Goal: Transaction & Acquisition: Download file/media

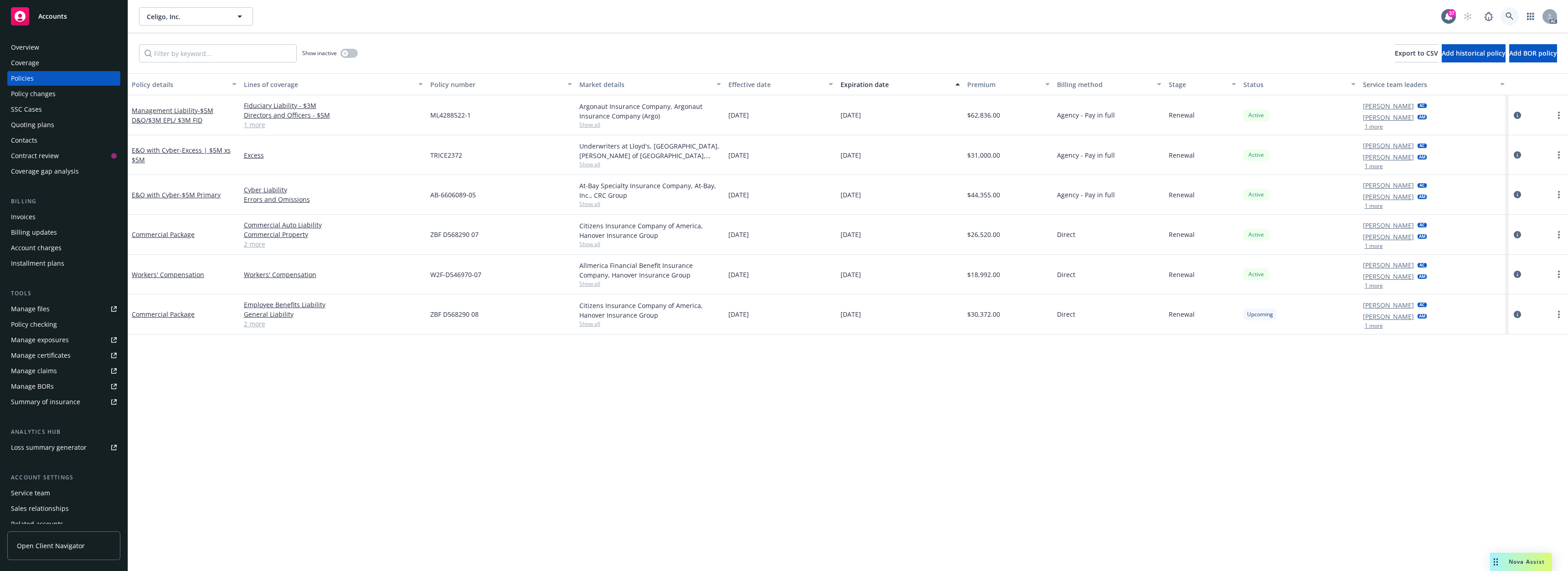
click at [1506, 20] on icon at bounding box center [1510, 16] width 8 height 8
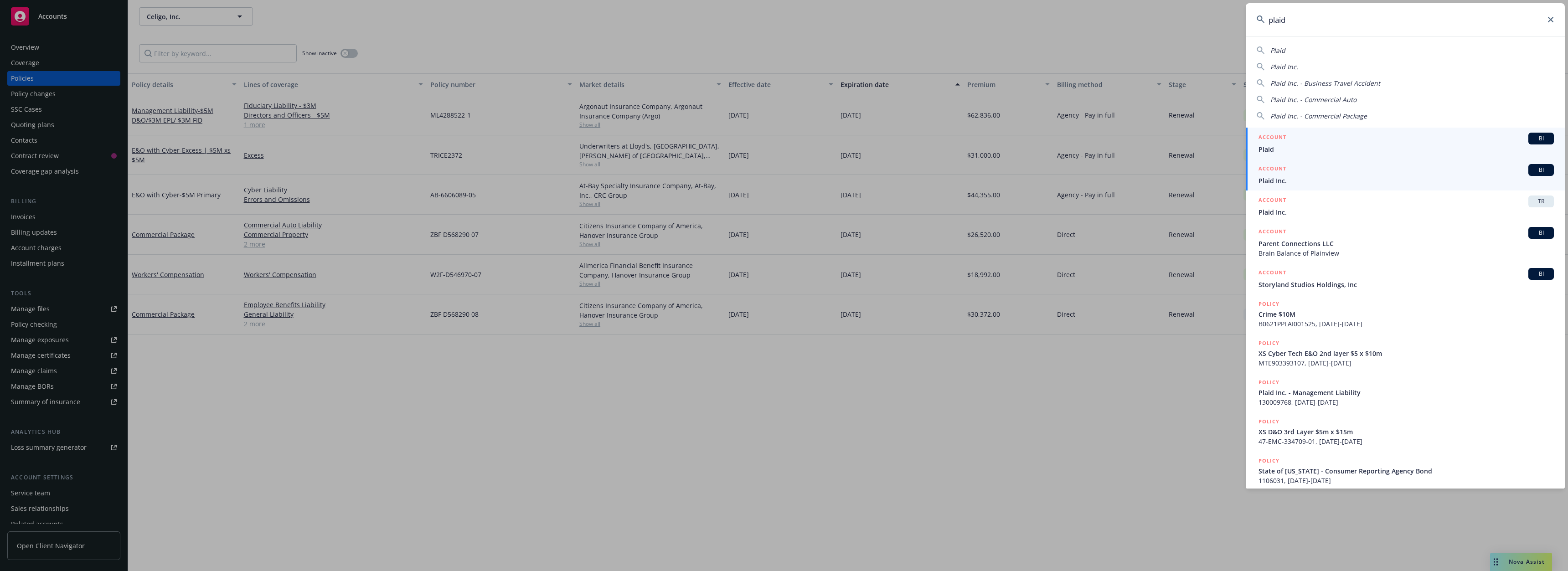
type input "plaid"
click at [1286, 175] on div "ACCOUNT BI" at bounding box center [1406, 170] width 296 height 12
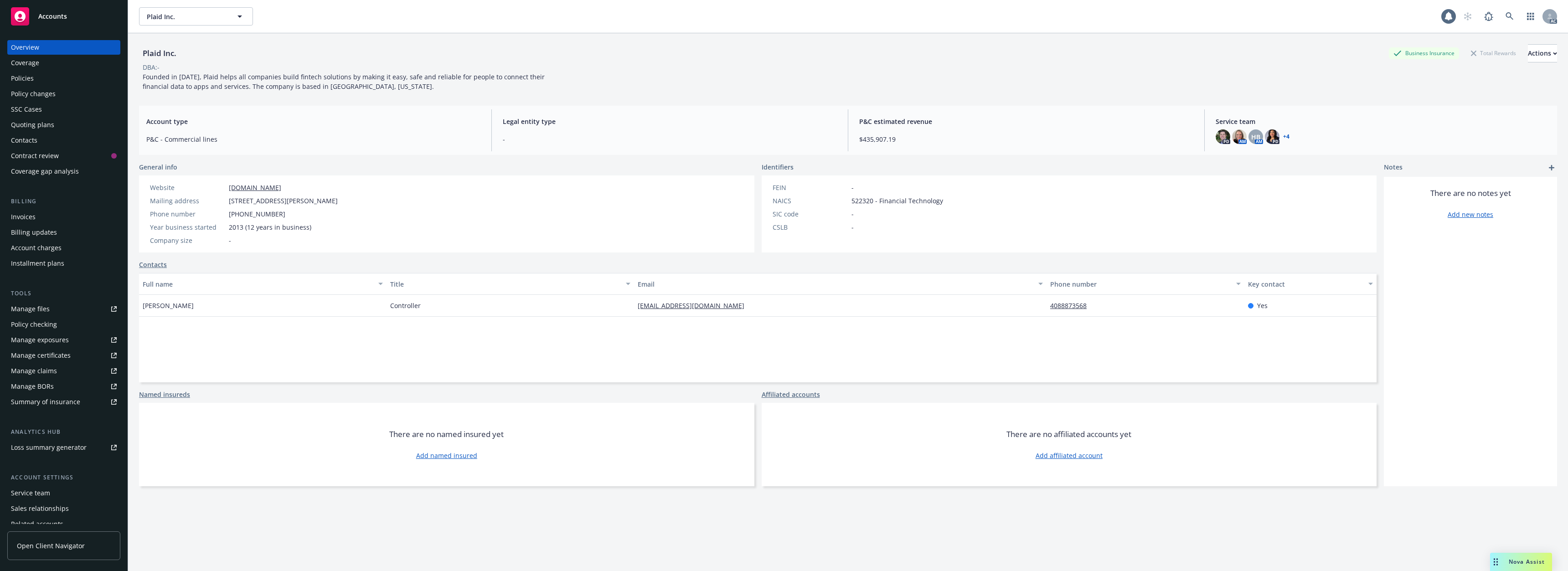
click at [50, 82] on div "Policies" at bounding box center [64, 78] width 106 height 15
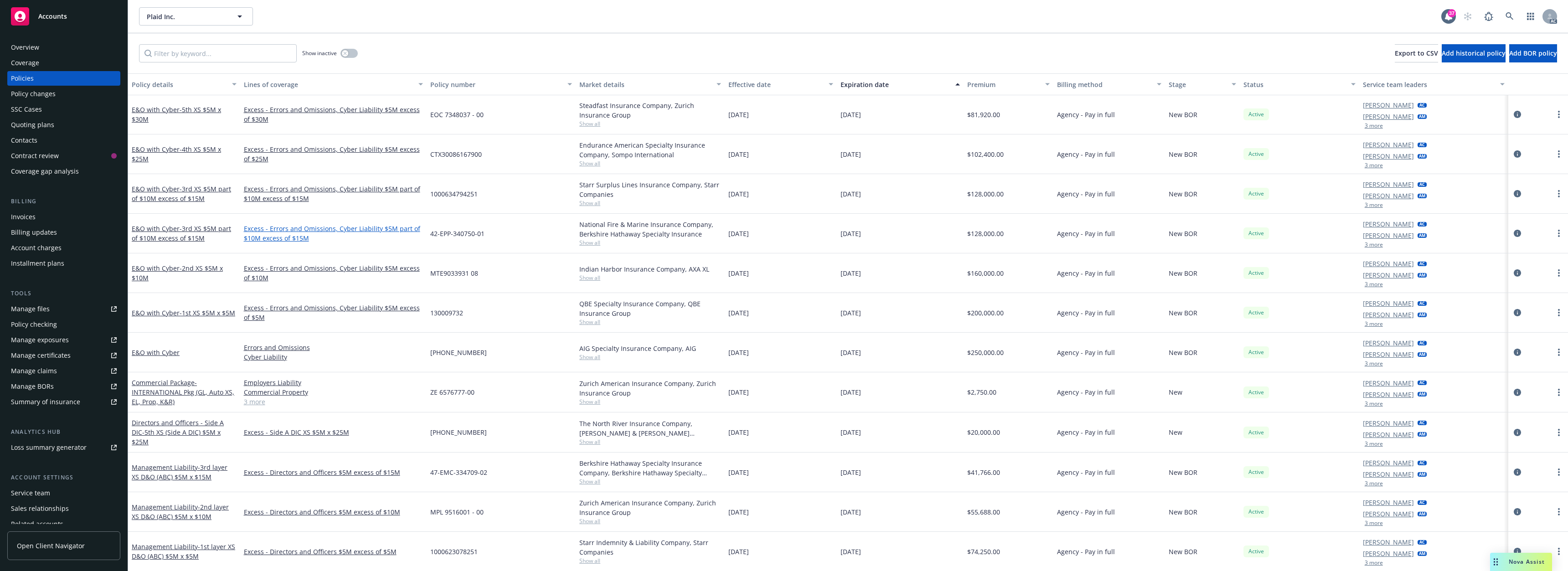
scroll to position [228, 0]
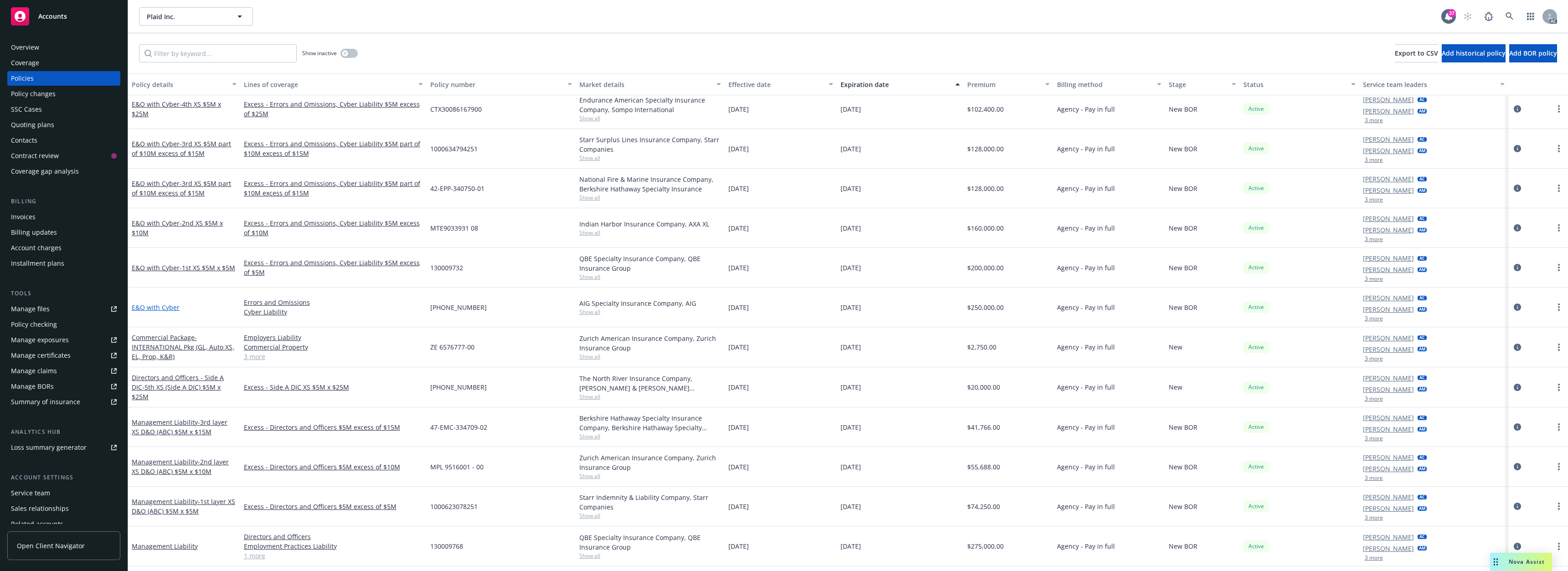
click at [157, 309] on link "E&O with Cyber" at bounding box center [156, 307] width 48 height 9
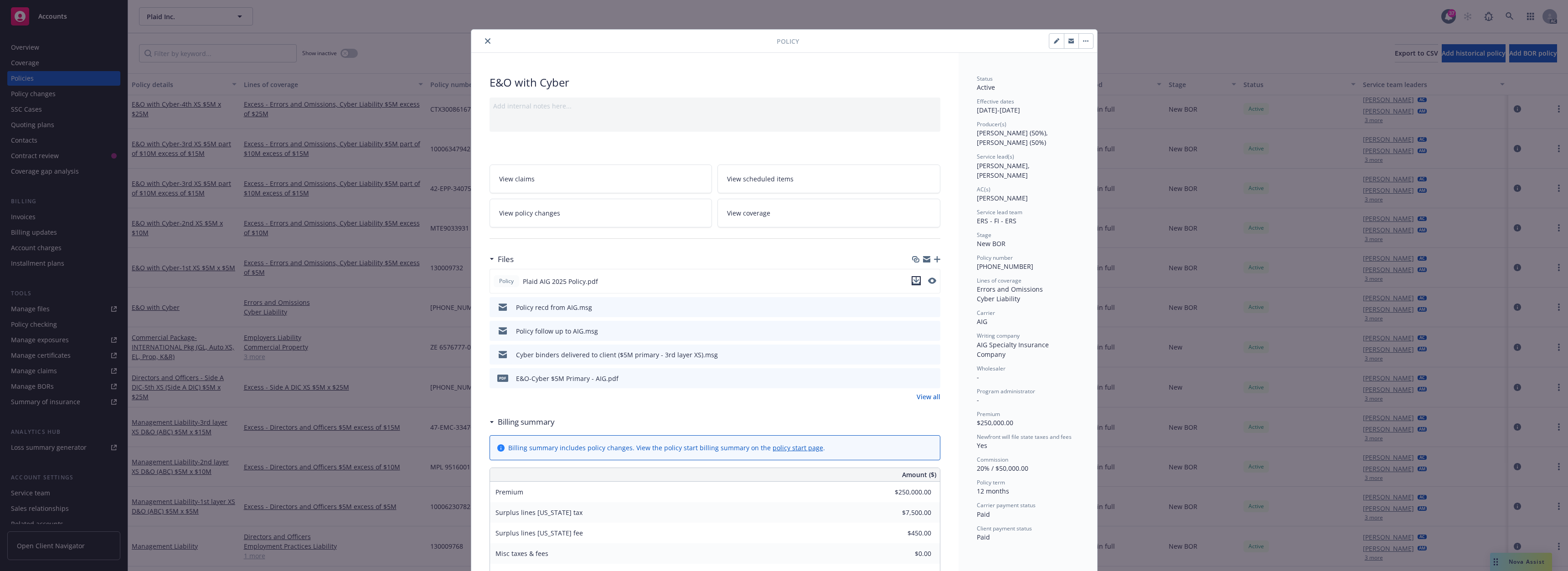
click at [913, 282] on icon "download file" at bounding box center [916, 281] width 7 height 7
click at [485, 42] on icon "close" at bounding box center [487, 41] width 5 height 5
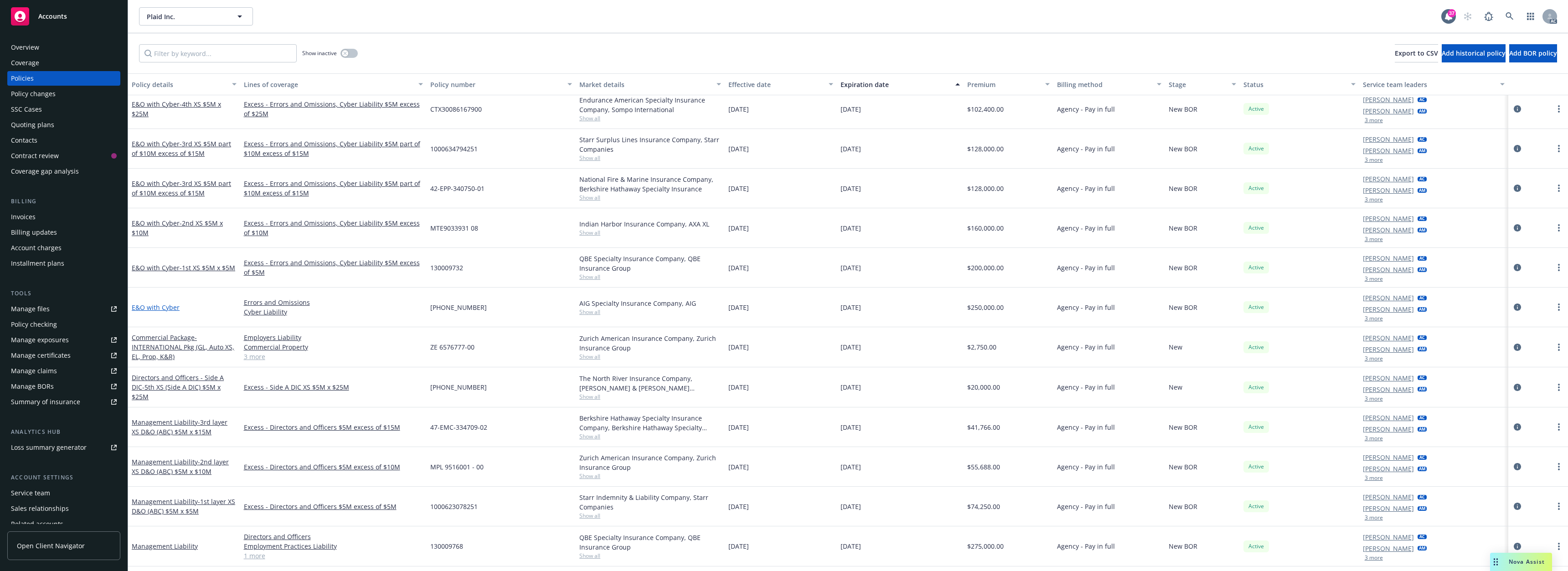
click at [164, 306] on link "E&O with Cyber" at bounding box center [156, 307] width 48 height 9
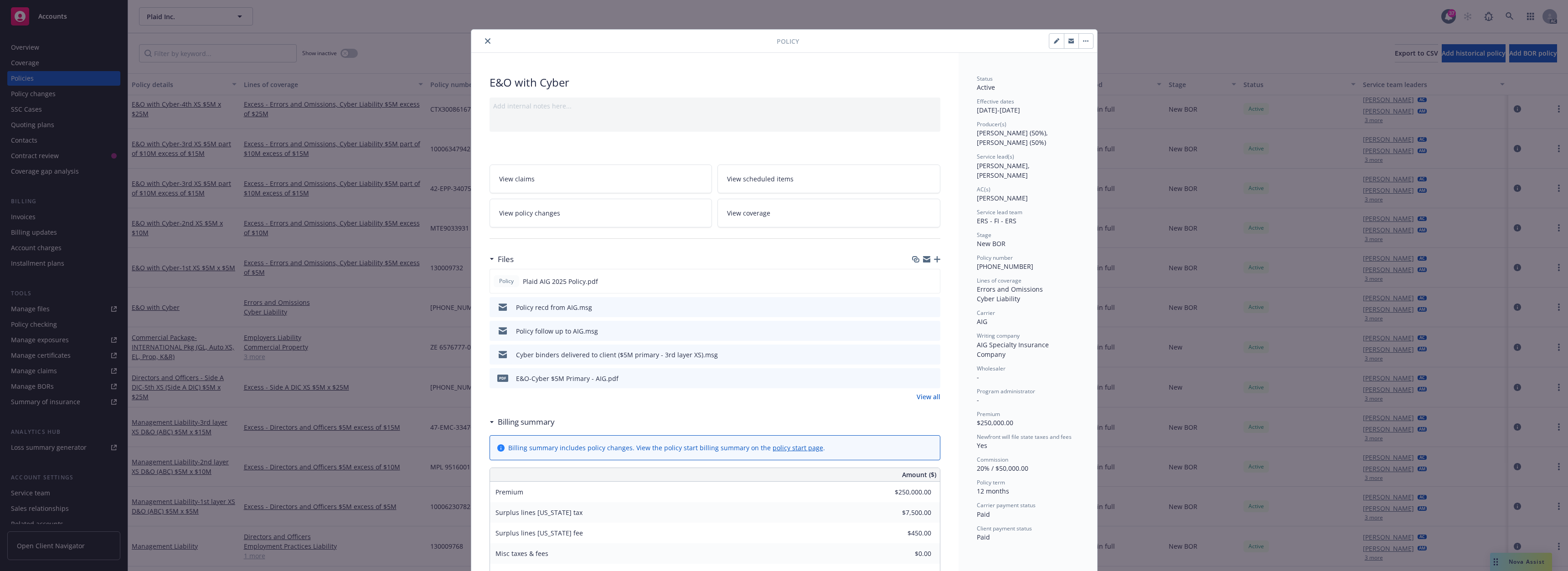
scroll to position [27, 0]
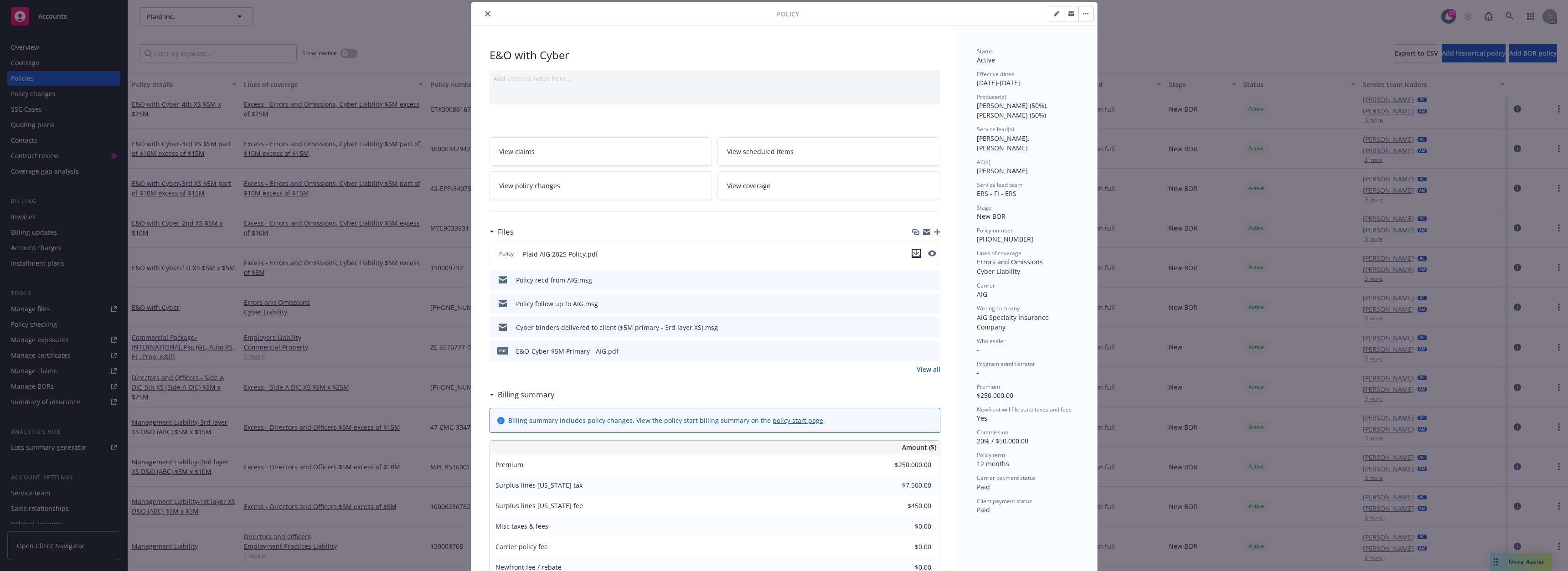
click at [913, 253] on icon "download file" at bounding box center [916, 253] width 6 height 5
click at [486, 13] on icon "close" at bounding box center [487, 13] width 5 height 5
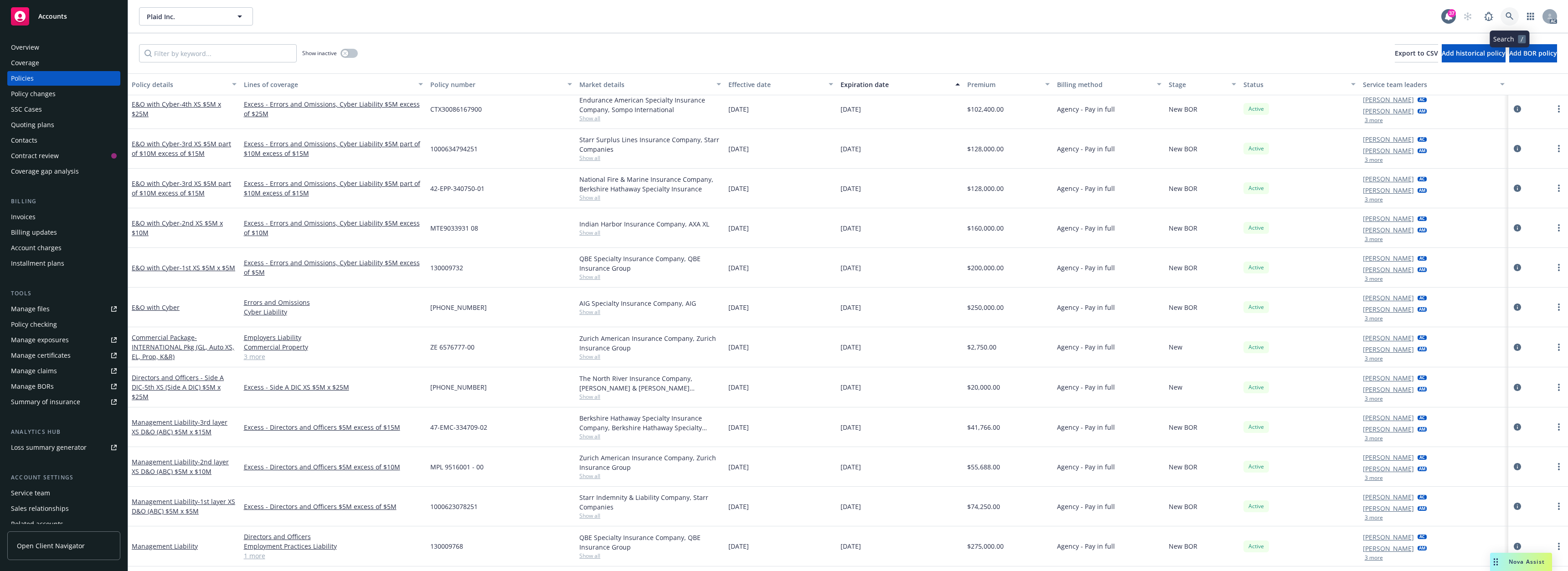
click at [1508, 15] on icon at bounding box center [1510, 16] width 8 height 8
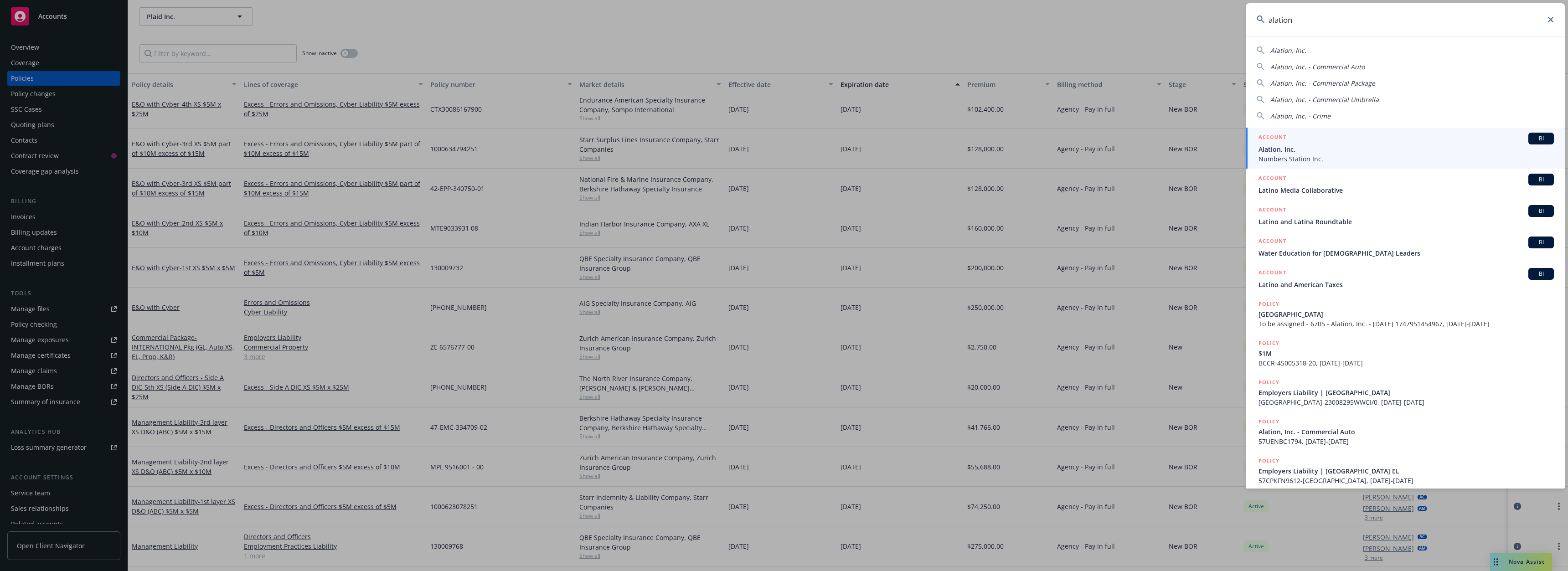
type input "alation"
click at [1305, 150] on span "Alation, Inc." at bounding box center [1406, 149] width 296 height 9
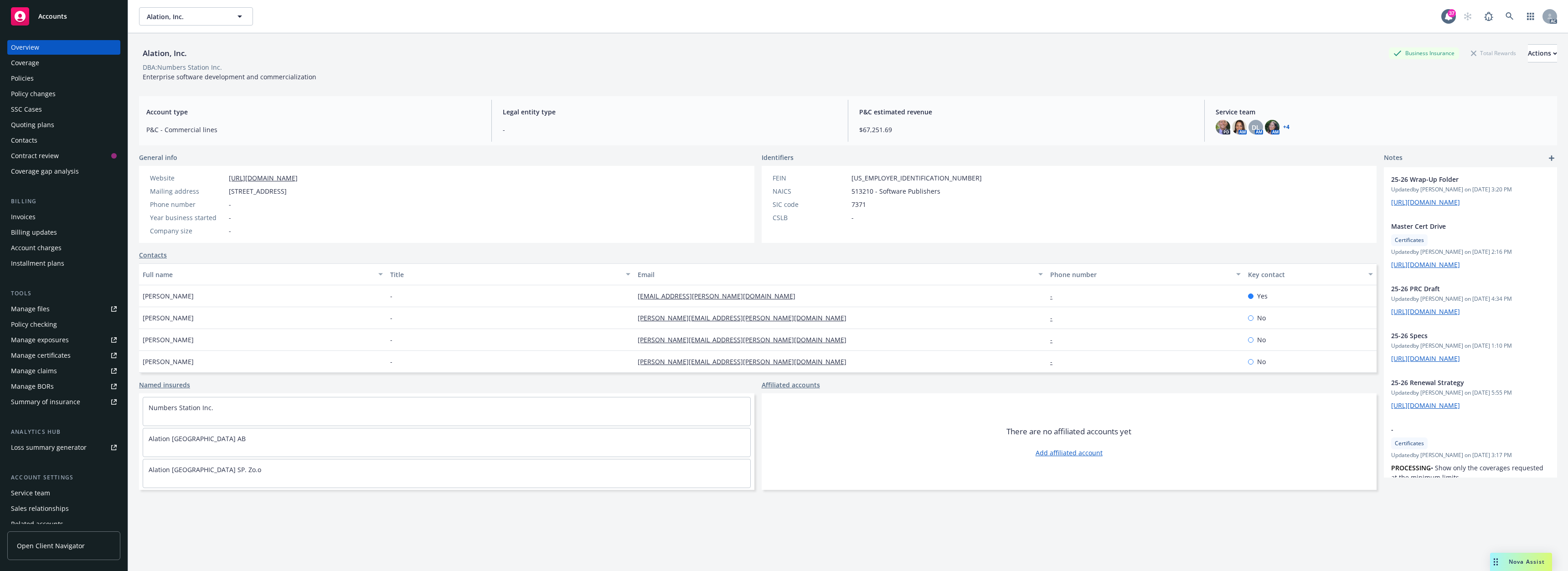
click at [47, 82] on div "Policies" at bounding box center [64, 78] width 106 height 15
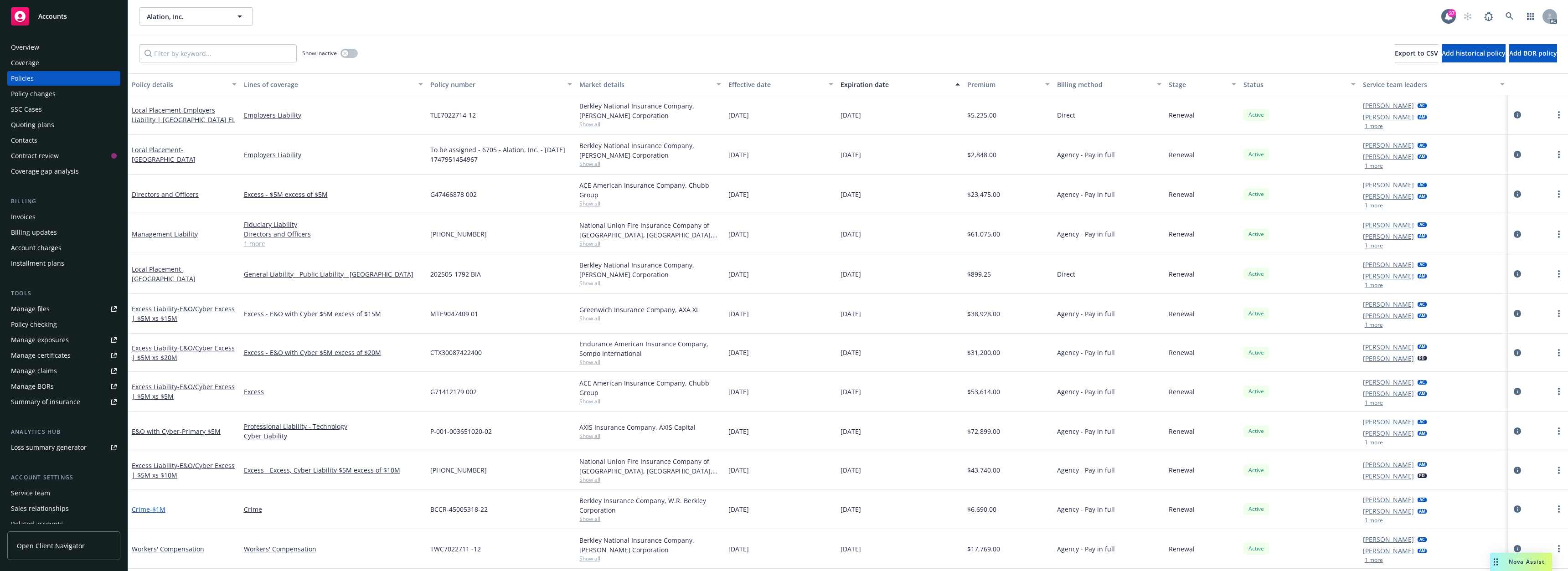
click at [160, 508] on span "- $1M" at bounding box center [157, 509] width 15 height 9
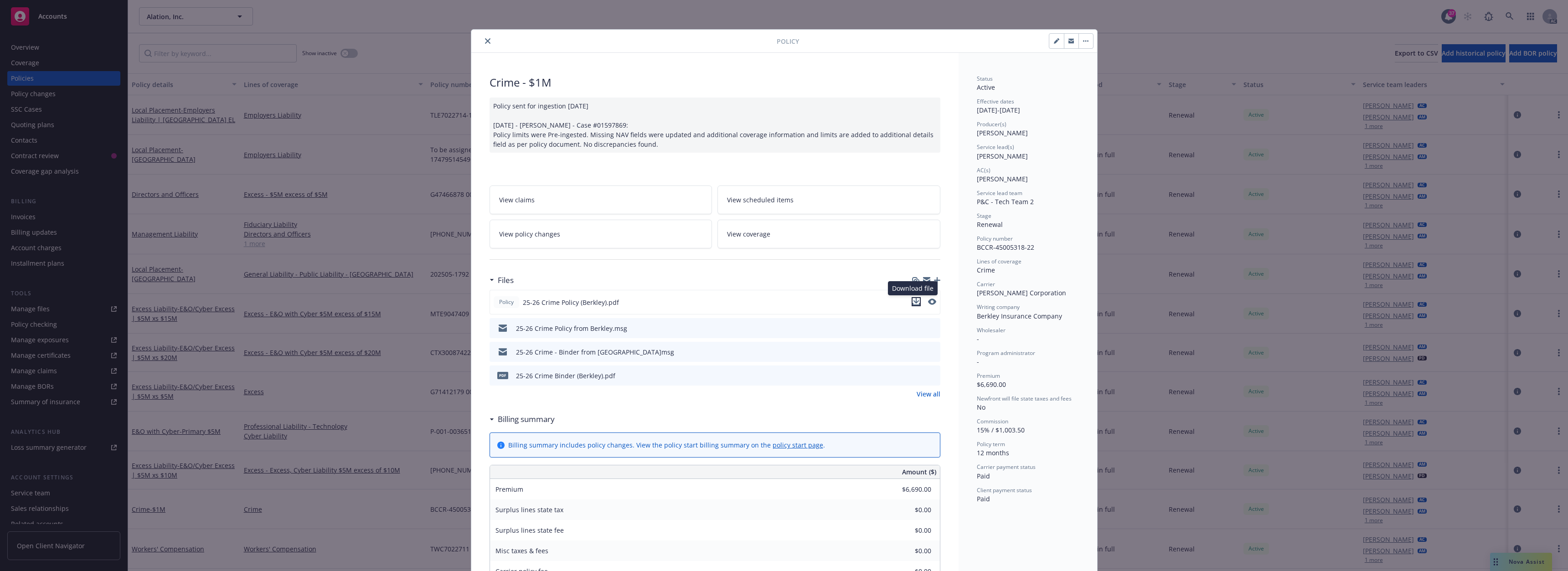
click at [913, 301] on icon "download file" at bounding box center [916, 301] width 6 height 5
click at [487, 41] on button "close" at bounding box center [487, 41] width 11 height 11
